Goal: Task Accomplishment & Management: Use online tool/utility

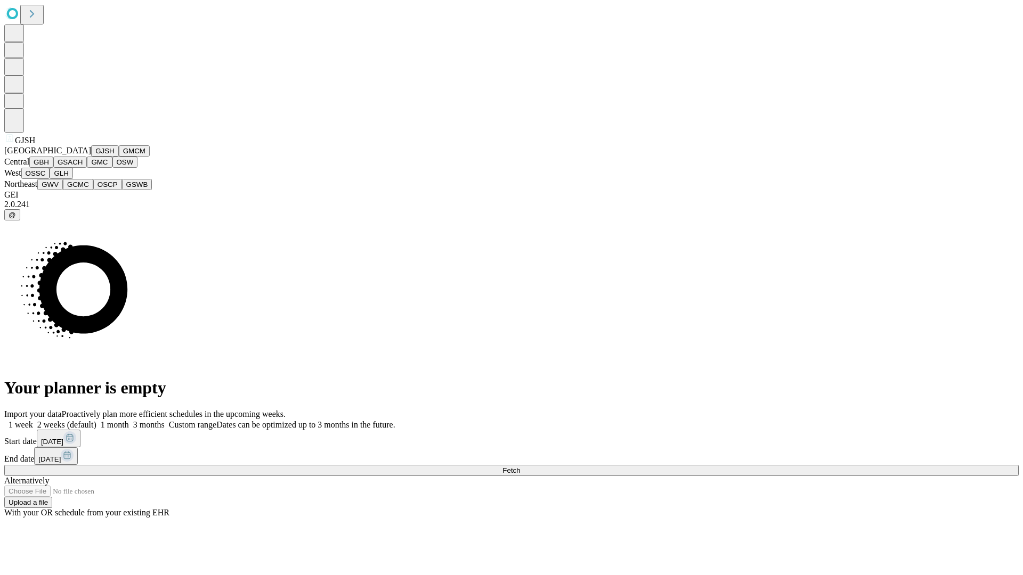
click at [91, 157] on button "GJSH" at bounding box center [105, 150] width 28 height 11
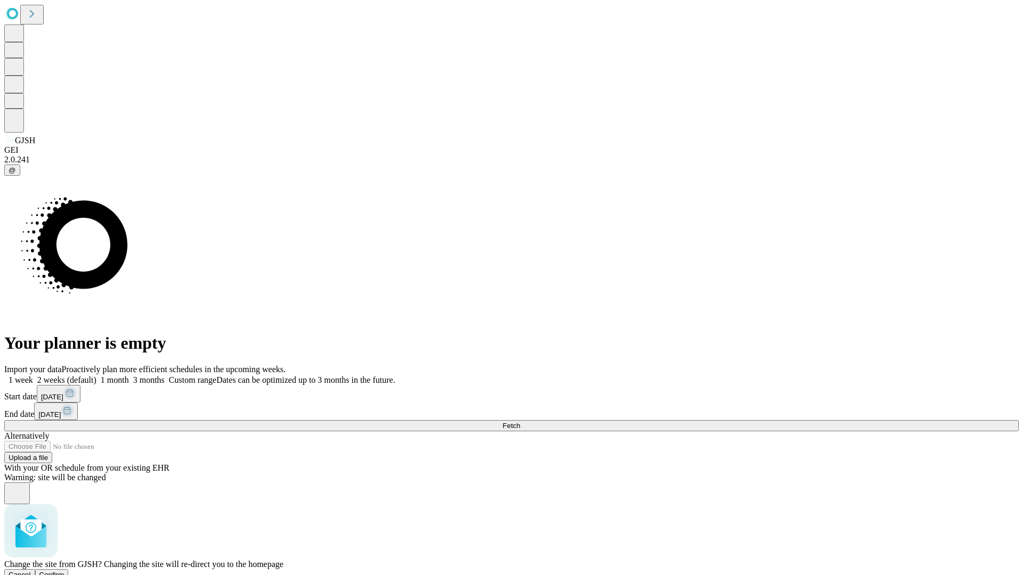
click at [64, 571] on span "Confirm" at bounding box center [51, 575] width 25 height 8
click at [33, 375] on label "1 week" at bounding box center [18, 379] width 29 height 9
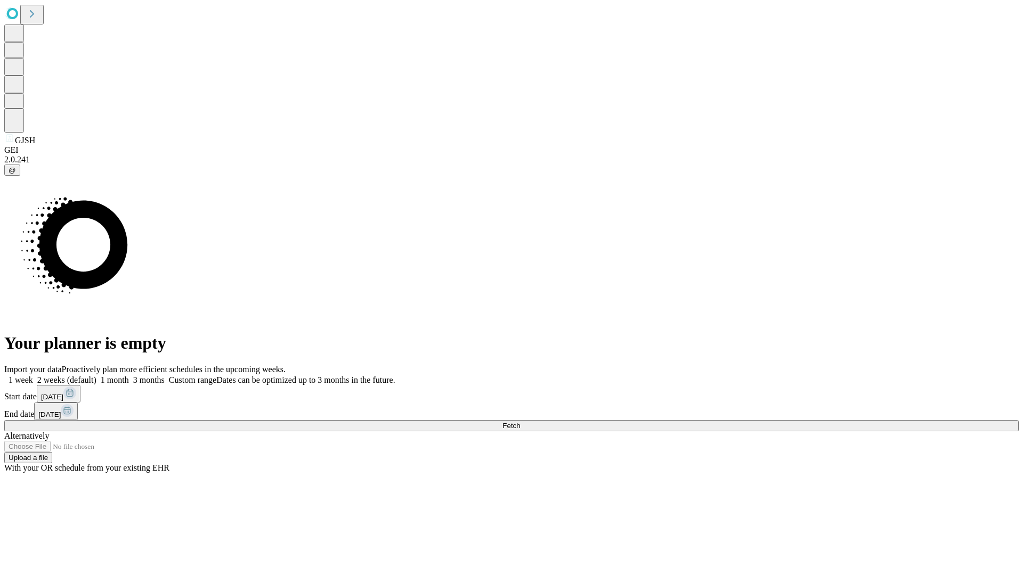
click at [520, 422] on span "Fetch" at bounding box center [511, 426] width 18 height 8
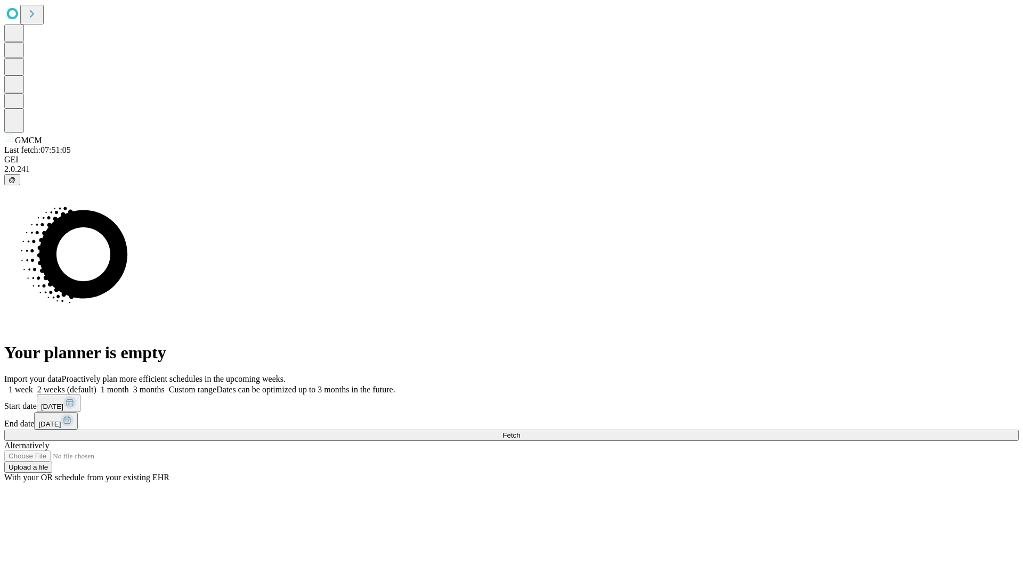
click at [33, 385] on label "1 week" at bounding box center [18, 389] width 29 height 9
click at [520, 431] on span "Fetch" at bounding box center [511, 435] width 18 height 8
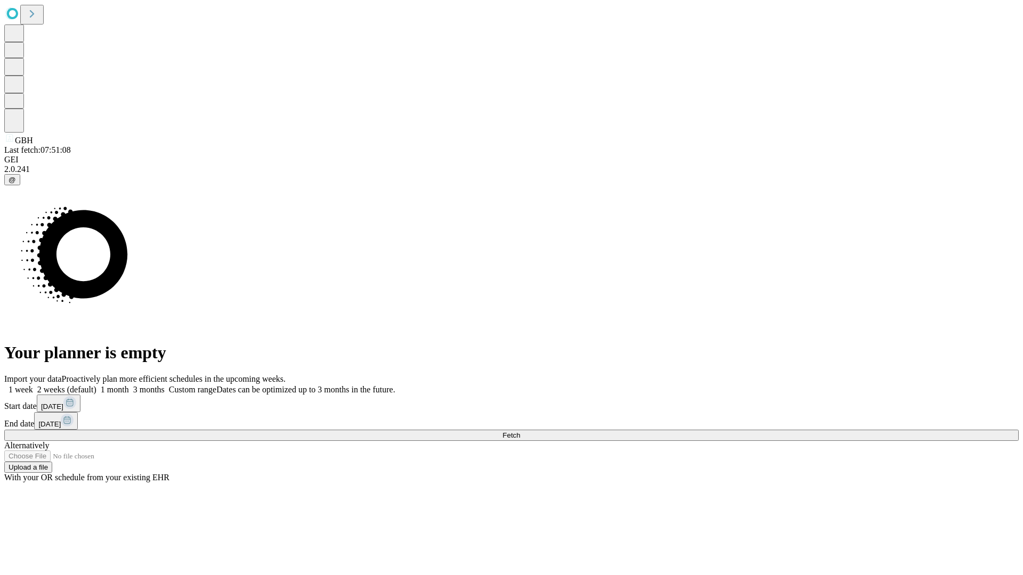
click at [33, 385] on label "1 week" at bounding box center [18, 389] width 29 height 9
click at [520, 431] on span "Fetch" at bounding box center [511, 435] width 18 height 8
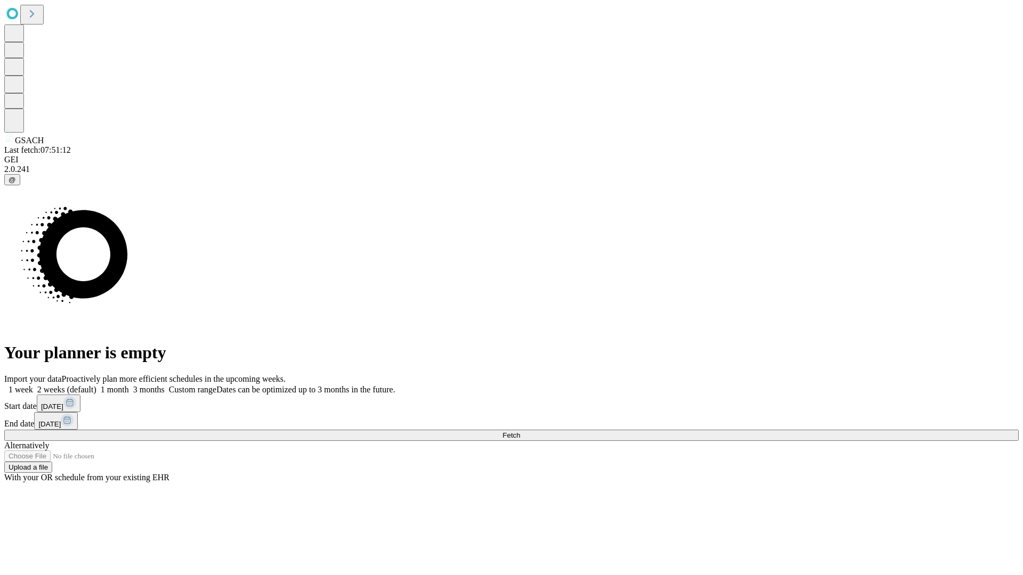
click at [33, 385] on label "1 week" at bounding box center [18, 389] width 29 height 9
click at [520, 431] on span "Fetch" at bounding box center [511, 435] width 18 height 8
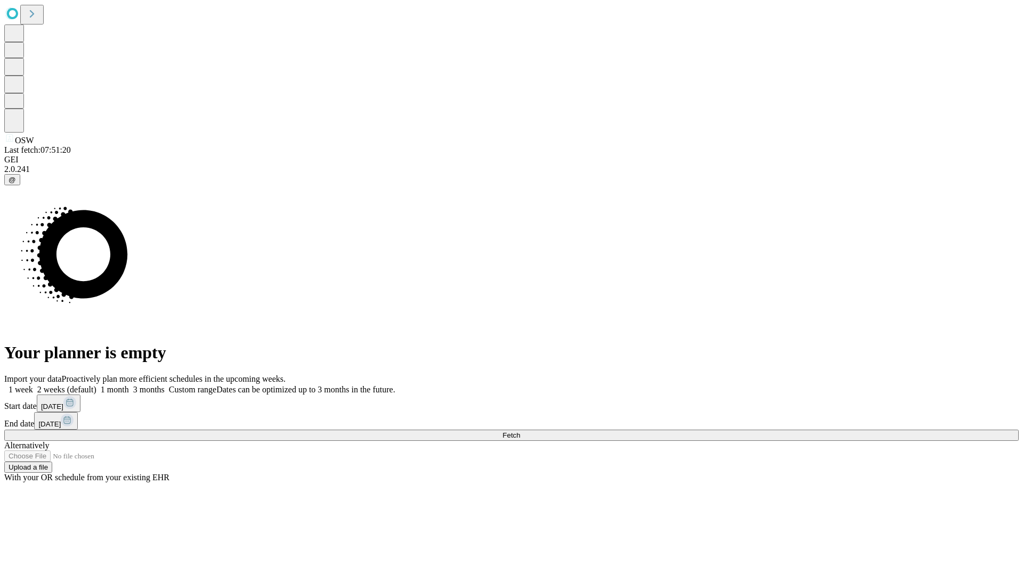
click at [33, 385] on label "1 week" at bounding box center [18, 389] width 29 height 9
click at [520, 431] on span "Fetch" at bounding box center [511, 435] width 18 height 8
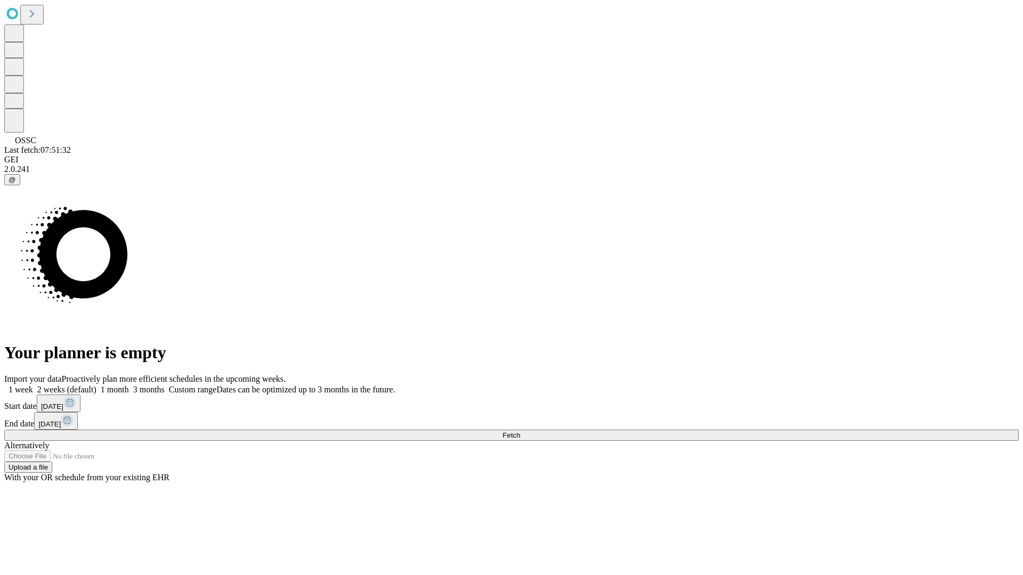
click at [33, 385] on label "1 week" at bounding box center [18, 389] width 29 height 9
click at [520, 431] on span "Fetch" at bounding box center [511, 435] width 18 height 8
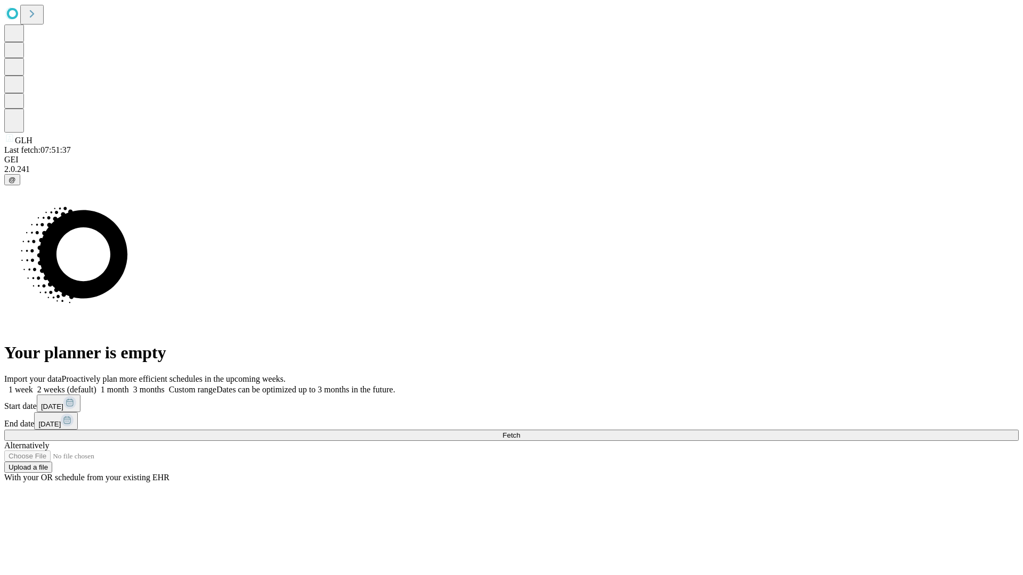
click at [33, 385] on label "1 week" at bounding box center [18, 389] width 29 height 9
click at [520, 431] on span "Fetch" at bounding box center [511, 435] width 18 height 8
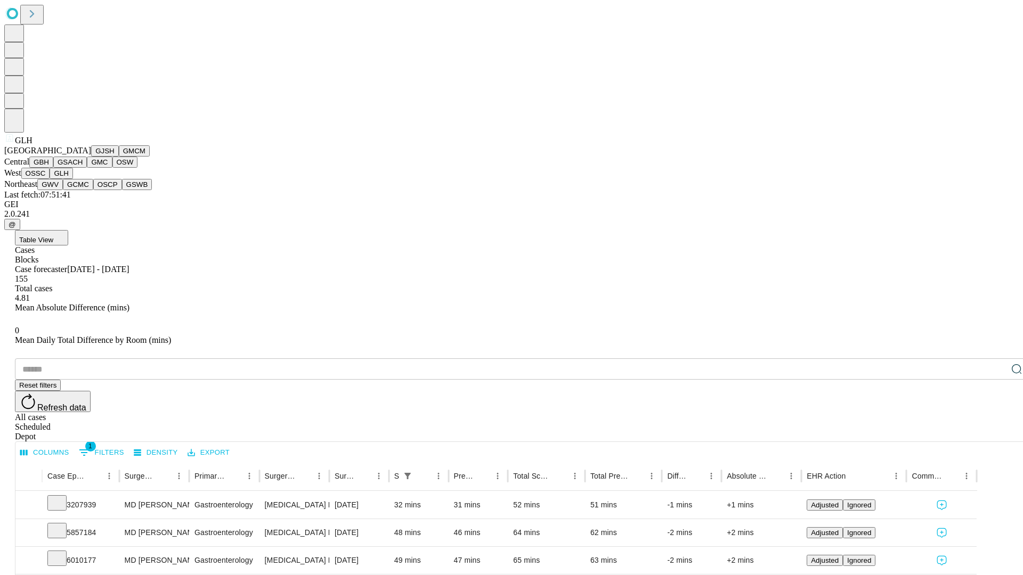
click at [63, 190] on button "GWV" at bounding box center [50, 184] width 26 height 11
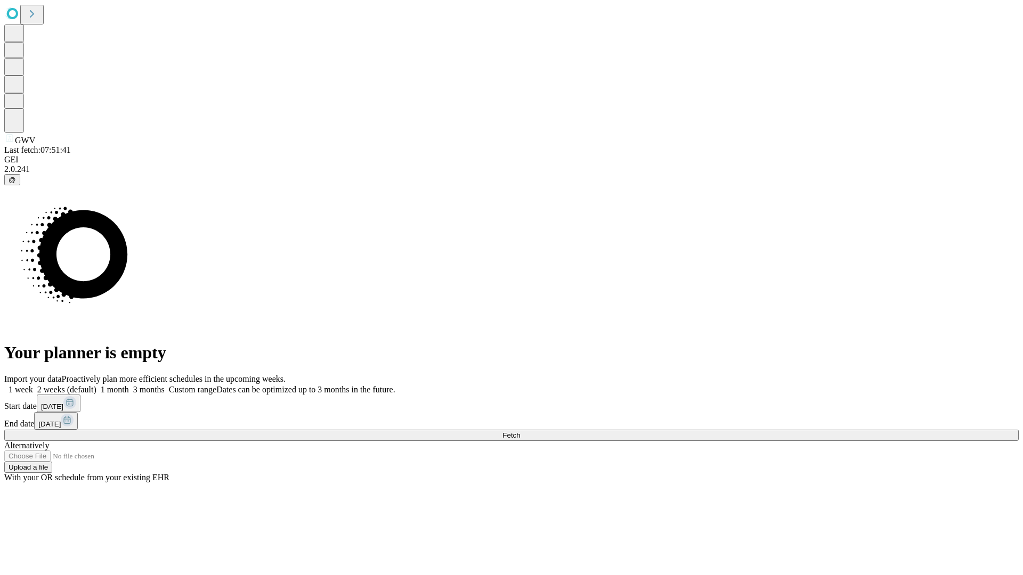
click at [520, 431] on span "Fetch" at bounding box center [511, 435] width 18 height 8
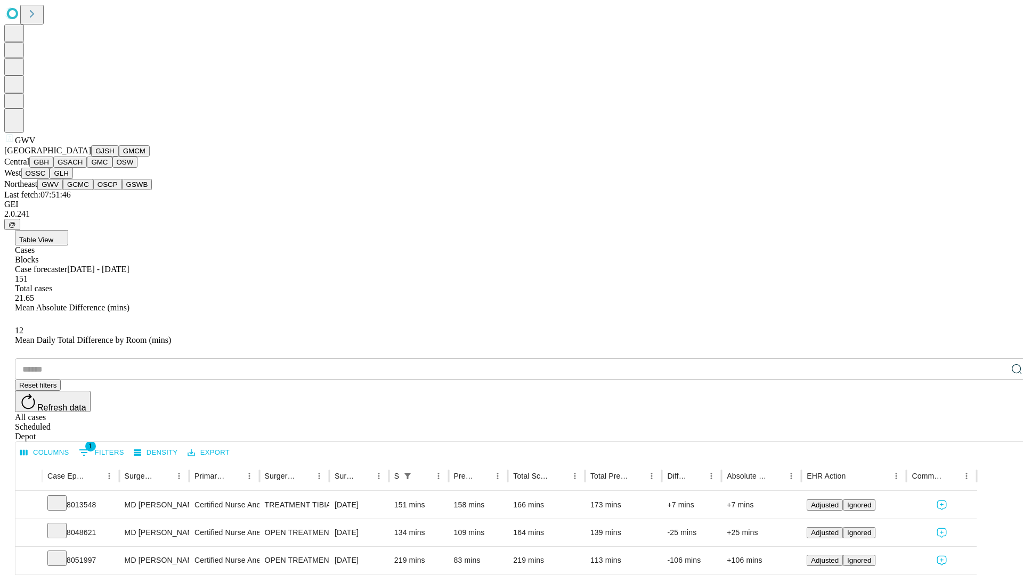
click at [83, 190] on button "GCMC" at bounding box center [78, 184] width 30 height 11
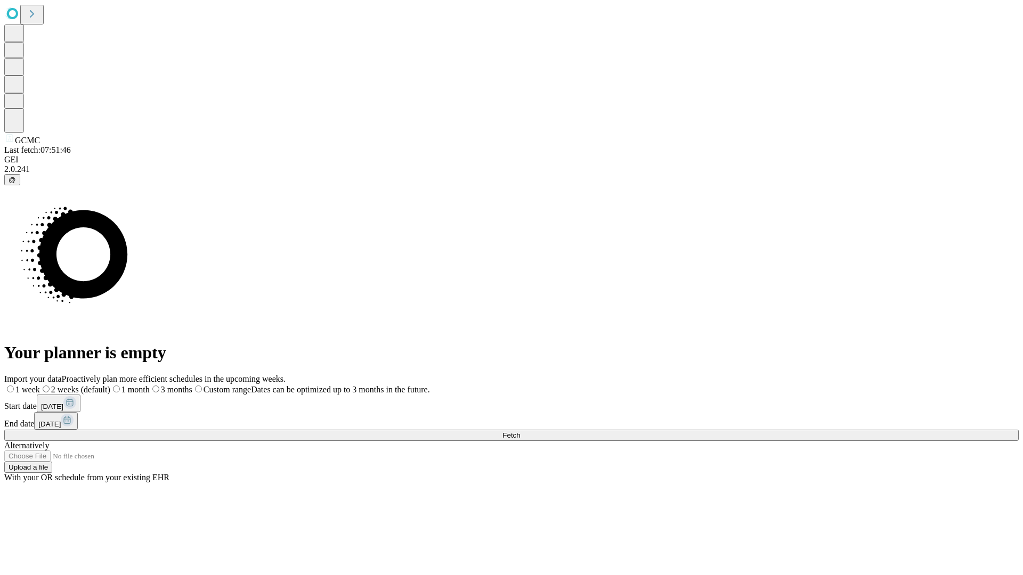
click at [40, 385] on label "1 week" at bounding box center [22, 389] width 36 height 9
click at [520, 431] on span "Fetch" at bounding box center [511, 435] width 18 height 8
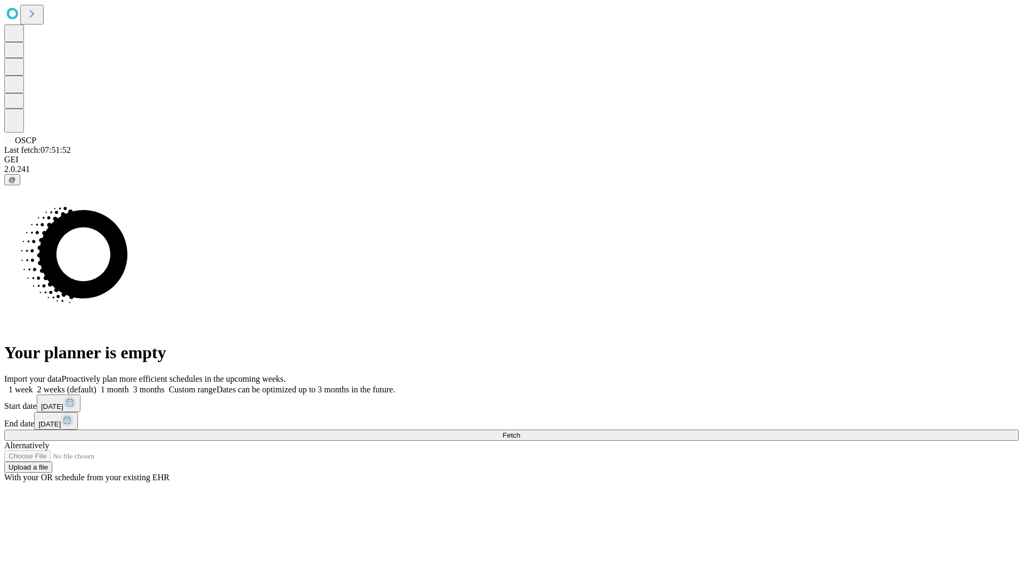
click at [33, 385] on label "1 week" at bounding box center [18, 389] width 29 height 9
click at [520, 431] on span "Fetch" at bounding box center [511, 435] width 18 height 8
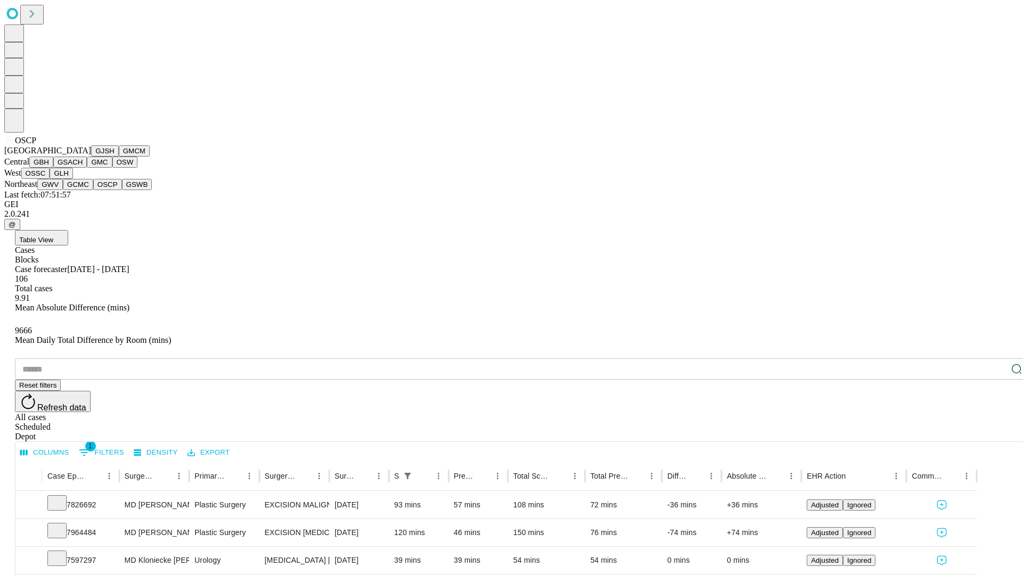
click at [122, 190] on button "GSWB" at bounding box center [137, 184] width 30 height 11
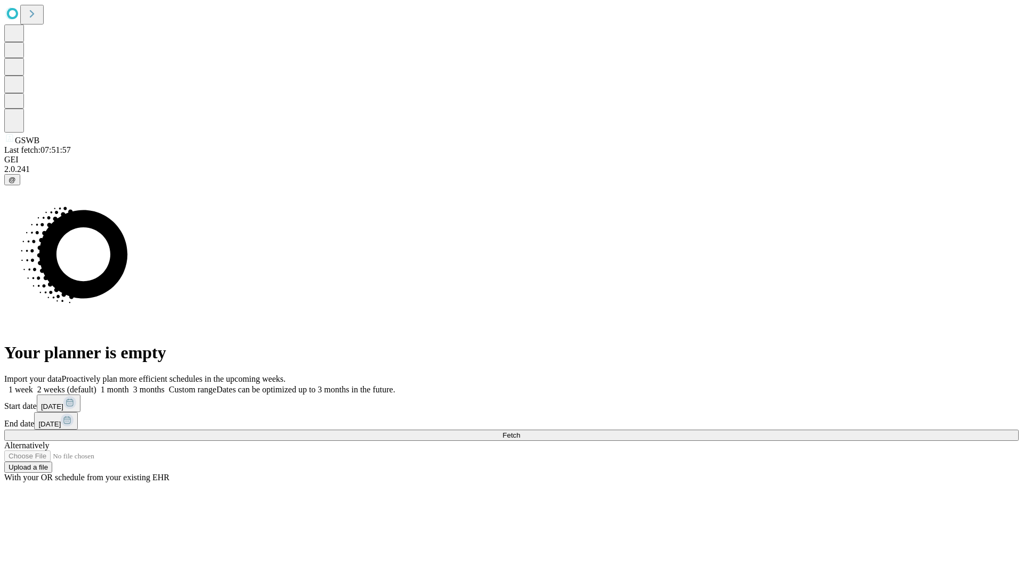
click at [520, 431] on span "Fetch" at bounding box center [511, 435] width 18 height 8
